Goal: Navigation & Orientation: Find specific page/section

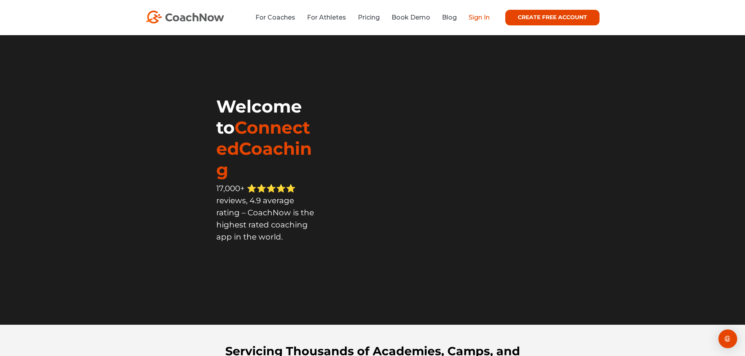
click at [475, 14] on link "Sign In" at bounding box center [478, 17] width 21 height 7
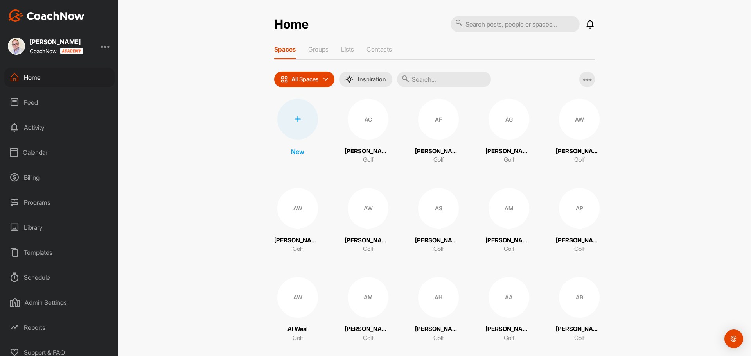
click at [40, 153] on div "Calendar" at bounding box center [59, 153] width 110 height 20
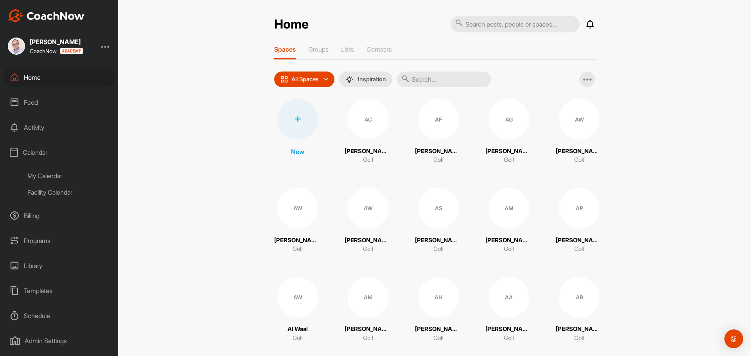
click at [41, 178] on div "My Calendar" at bounding box center [68, 176] width 93 height 16
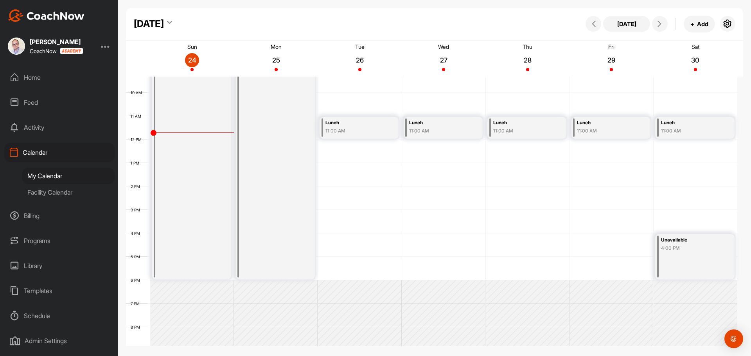
scroll to position [96, 0]
